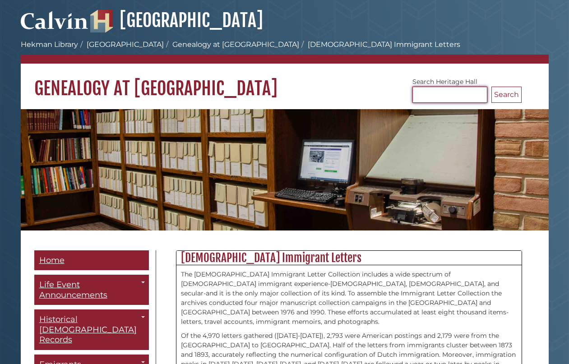
click at [449, 92] on input "Search [GEOGRAPHIC_DATA]" at bounding box center [449, 95] width 75 height 16
type input "********"
click at [506, 94] on button "Search" at bounding box center [506, 95] width 30 height 16
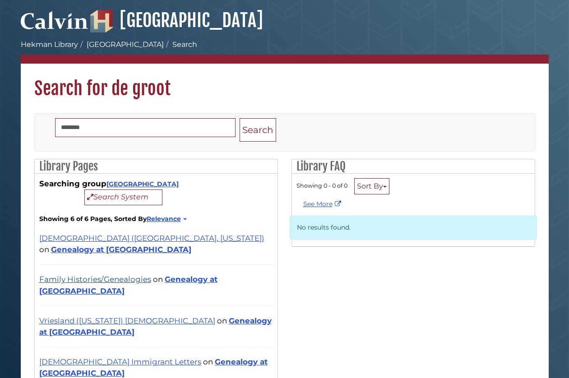
click at [128, 279] on link "Family Histories/Genealogies" at bounding box center [95, 279] width 112 height 9
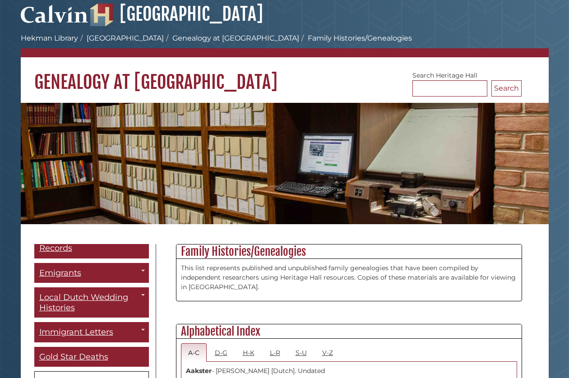
scroll to position [268, 0]
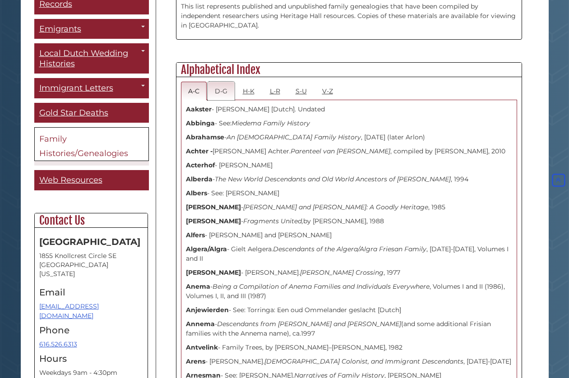
click at [224, 92] on link "D-G" at bounding box center [221, 91] width 27 height 18
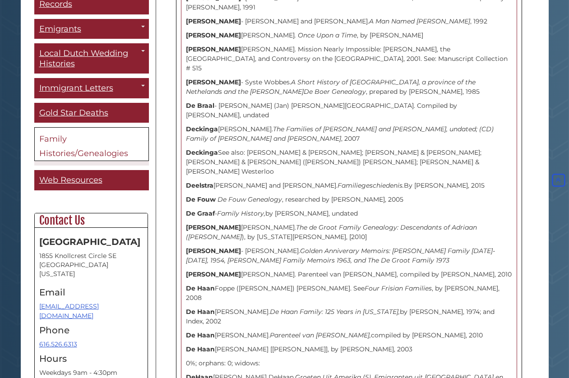
scroll to position [512, 0]
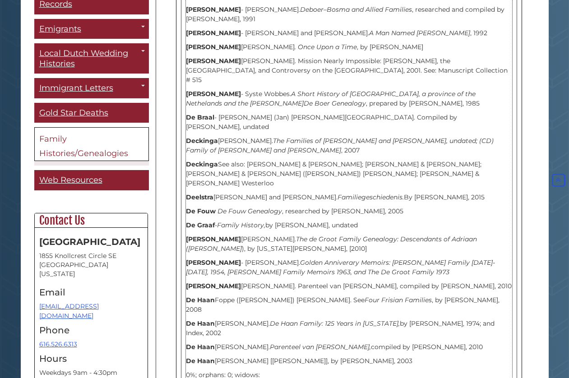
click at [223, 235] on p "De Groot Adriaan de Groot. The de Groot Family Genealogy: Descendants of Adriaa…" at bounding box center [349, 244] width 326 height 19
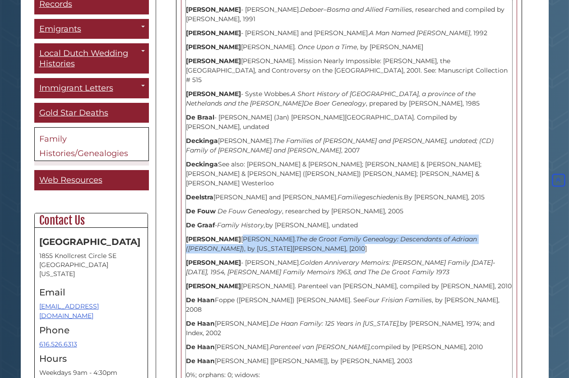
drag, startPoint x: 218, startPoint y: 212, endPoint x: 360, endPoint y: 221, distance: 142.9
click at [360, 235] on p "De Groot Adriaan de Groot. The de Groot Family Genealogy: Descendants of Adriaa…" at bounding box center [349, 244] width 326 height 19
copy p "Adriaan de Groot. The de Groot Family Genealogy: Descendants of Adriaan (de Gro…"
